Goal: Information Seeking & Learning: Learn about a topic

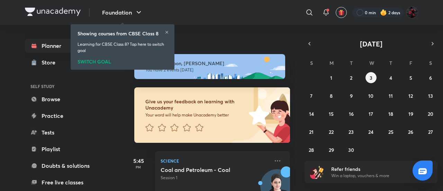
click at [91, 65] on div "Showing courses from CBSE Class 8 Learning for CBSE Class 8? Tap here to switch…" at bounding box center [122, 47] width 98 height 43
click at [93, 64] on div "SWITCH GOAL" at bounding box center [123, 60] width 90 height 8
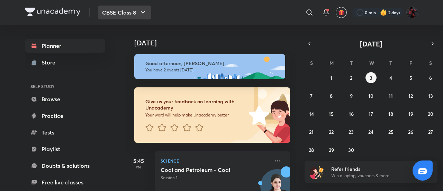
click at [132, 11] on button "CBSE Class 8" at bounding box center [124, 13] width 53 height 14
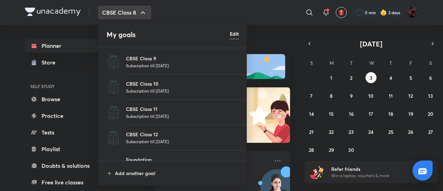
scroll to position [38, 0]
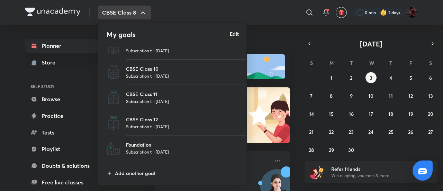
click at [143, 143] on p "Foundation" at bounding box center [182, 144] width 113 height 7
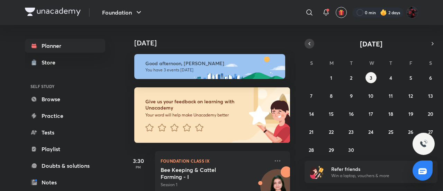
click at [310, 41] on icon "button" at bounding box center [310, 44] width 6 height 6
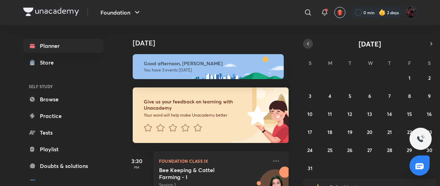
click at [309, 42] on icon "button" at bounding box center [308, 44] width 6 height 6
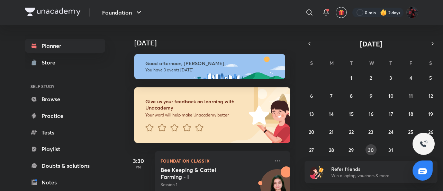
click at [377, 147] on div "29 30 1 2 3 4 5 6 7 8 9 10 11 12 13 14 15 16 17 18 19 20 21 22 23 24 25 26 27 2…" at bounding box center [371, 113] width 133 height 83
click at [374, 149] on button "30" at bounding box center [371, 149] width 11 height 11
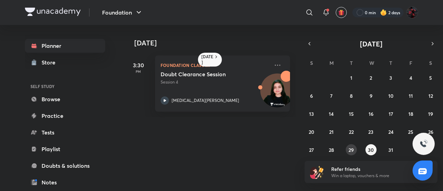
click at [346, 148] on button "29" at bounding box center [351, 149] width 11 height 11
click at [370, 148] on abbr "30" at bounding box center [371, 150] width 6 height 7
click at [163, 104] on icon at bounding box center [165, 100] width 8 height 8
